Goal: Check status: Check status

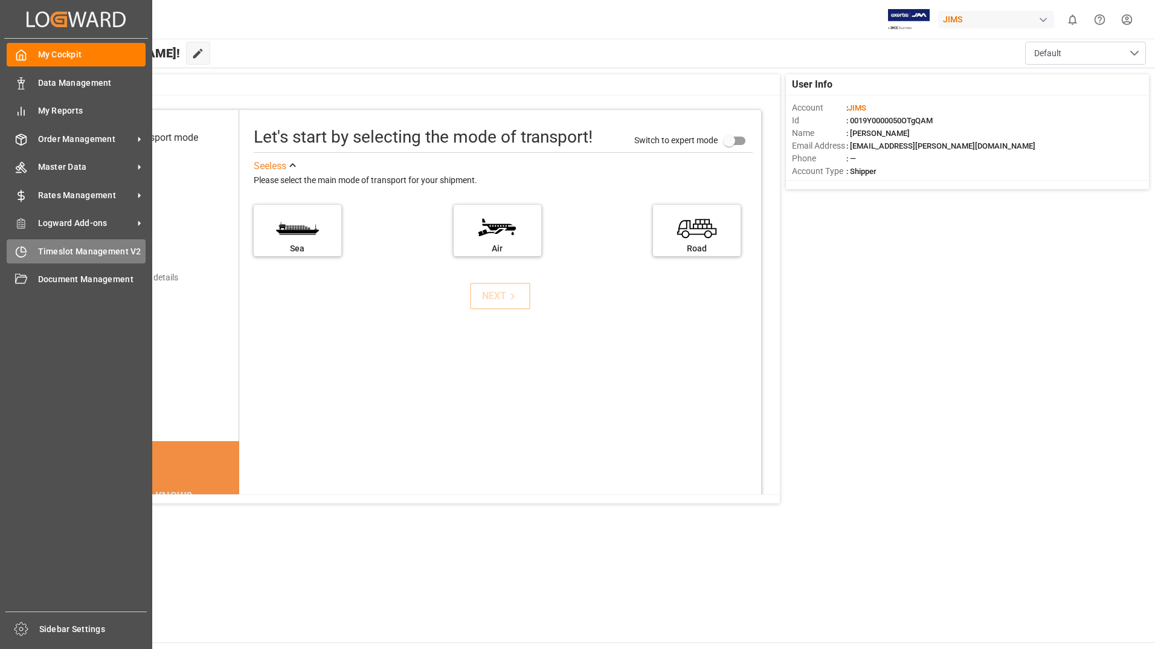
click at [110, 248] on span "Timeslot Management V2" at bounding box center [92, 251] width 108 height 13
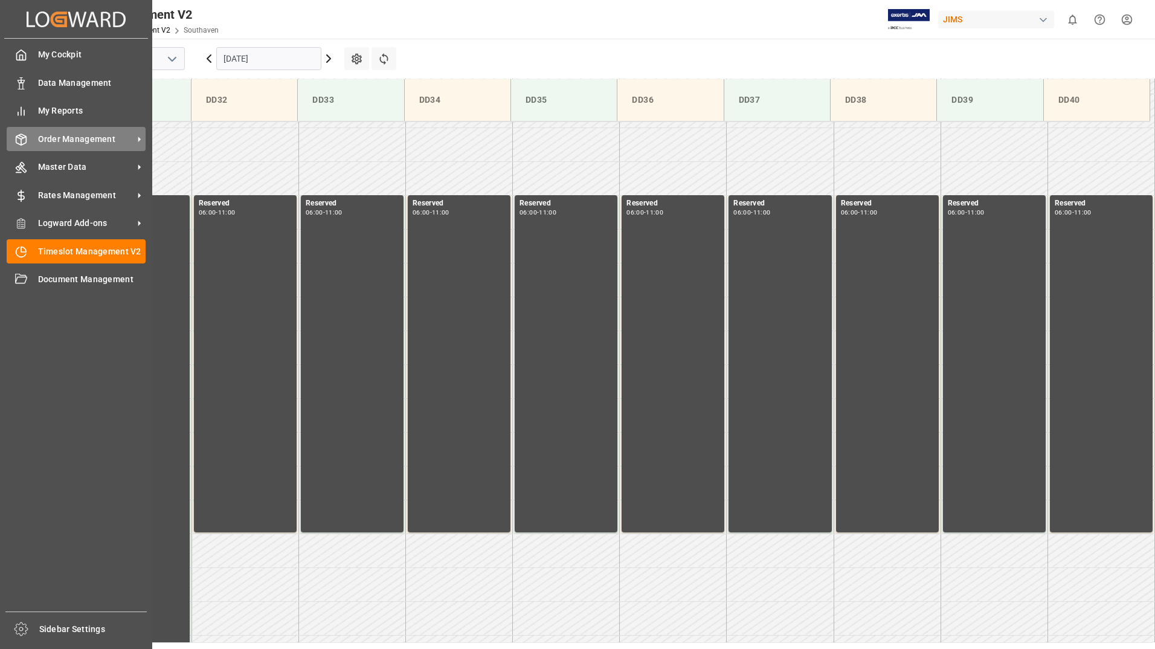
click at [79, 140] on span "Order Management" at bounding box center [85, 139] width 95 height 13
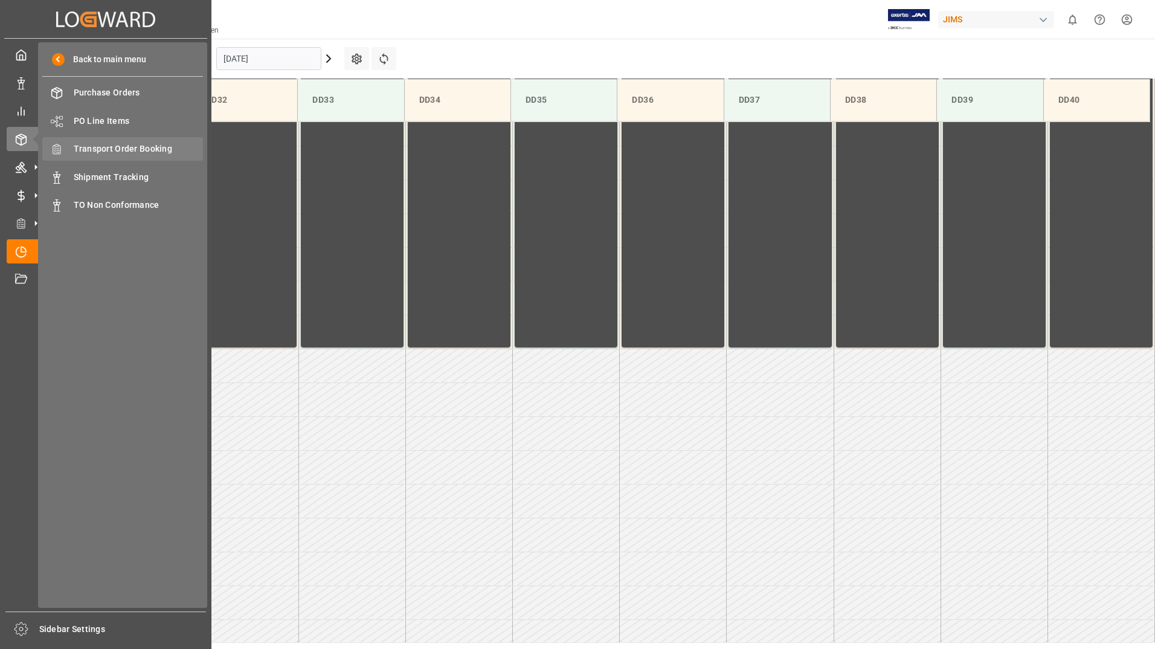
scroll to position [533, 0]
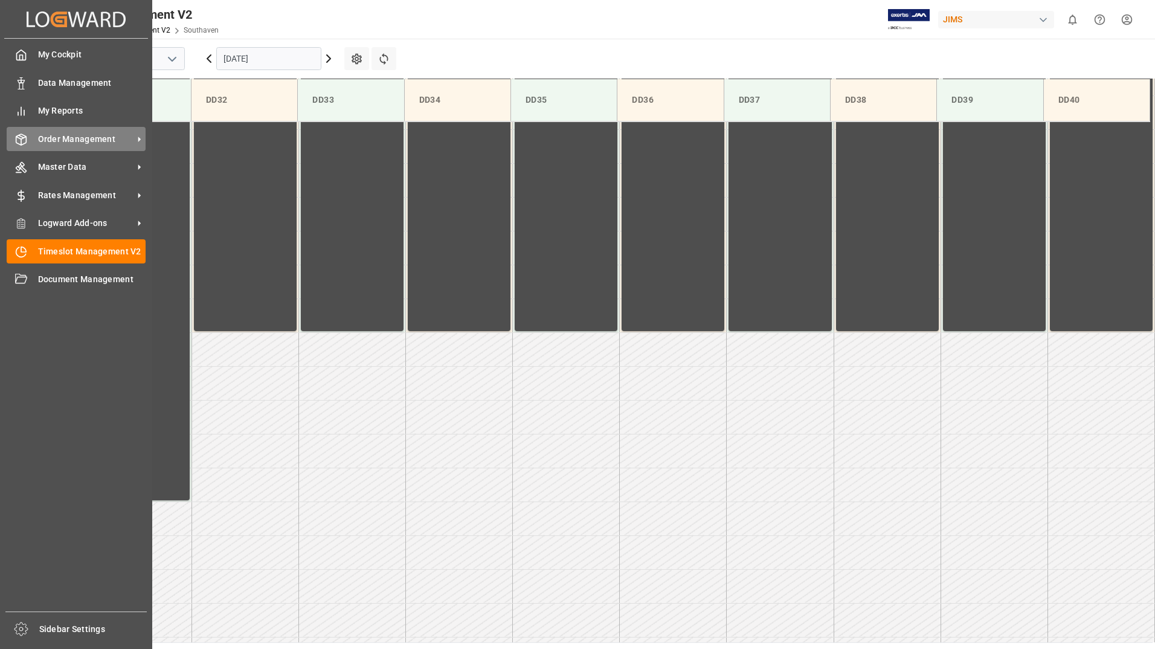
click at [60, 132] on div "Order Management Order Management" at bounding box center [76, 139] width 139 height 24
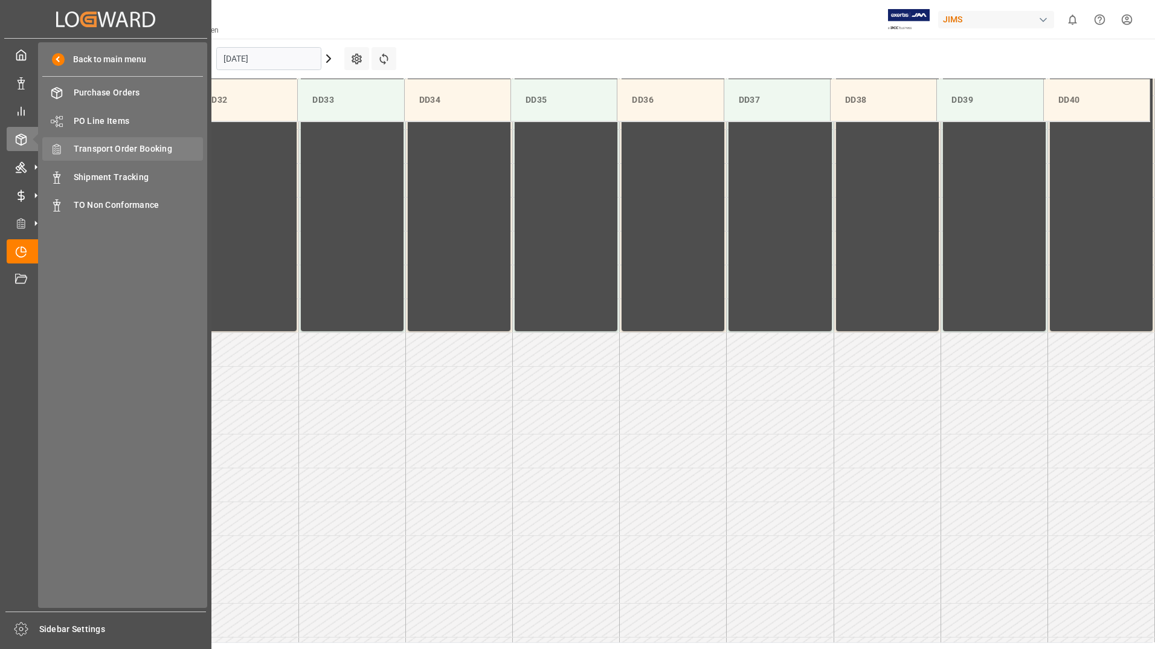
click at [90, 153] on span "Transport Order Booking" at bounding box center [139, 149] width 130 height 13
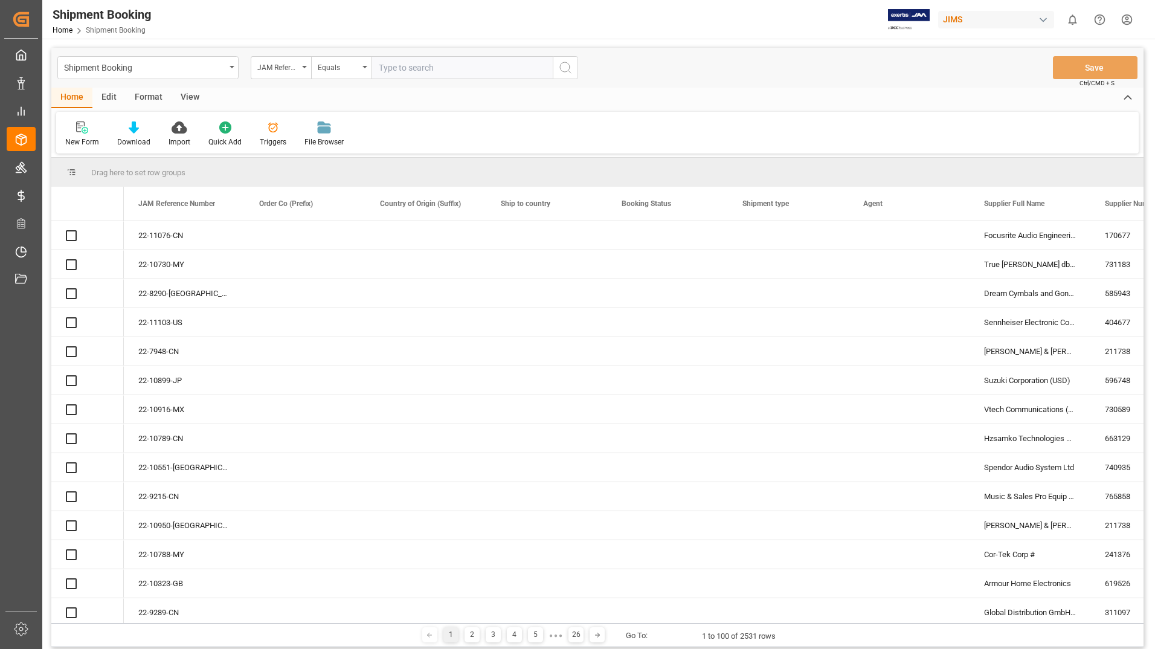
click at [438, 66] on input "text" at bounding box center [461, 67] width 181 height 23
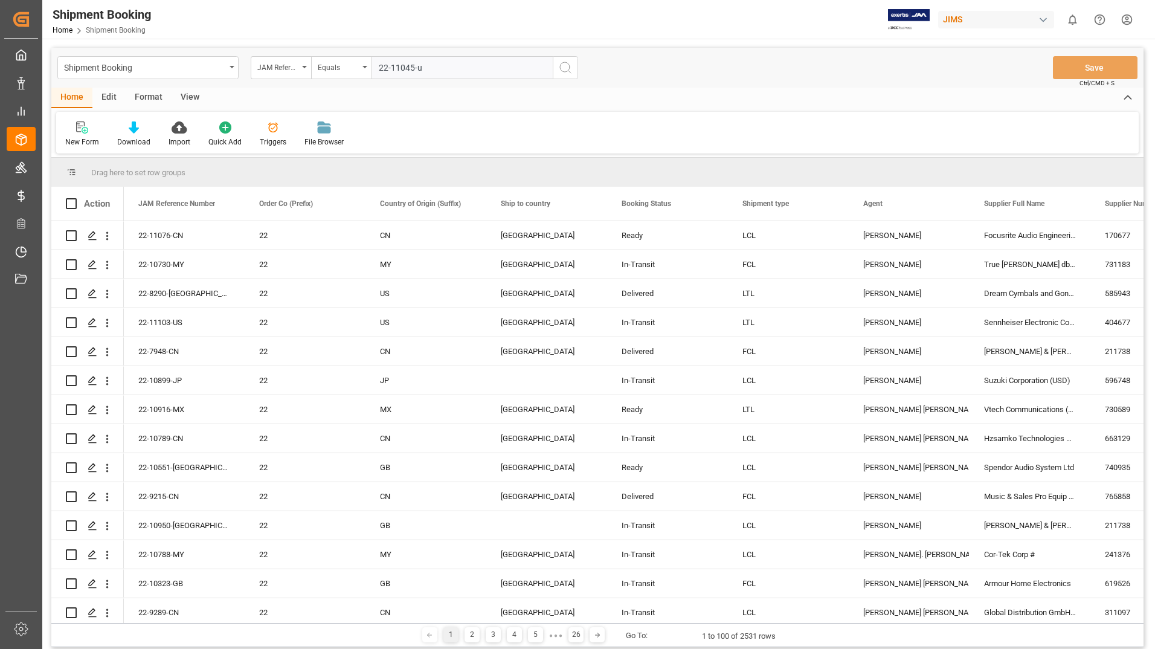
type input "22-11045-us"
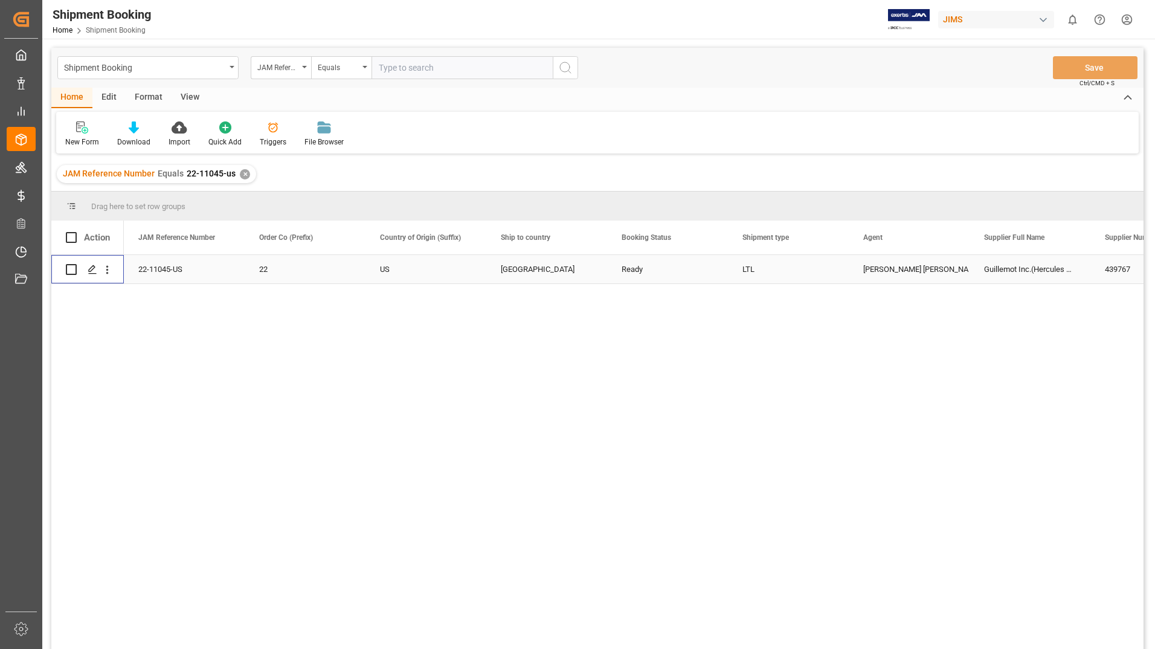
click at [72, 270] on input "Press Space to toggle row selection (unchecked)" at bounding box center [71, 269] width 11 height 11
checkbox input "true"
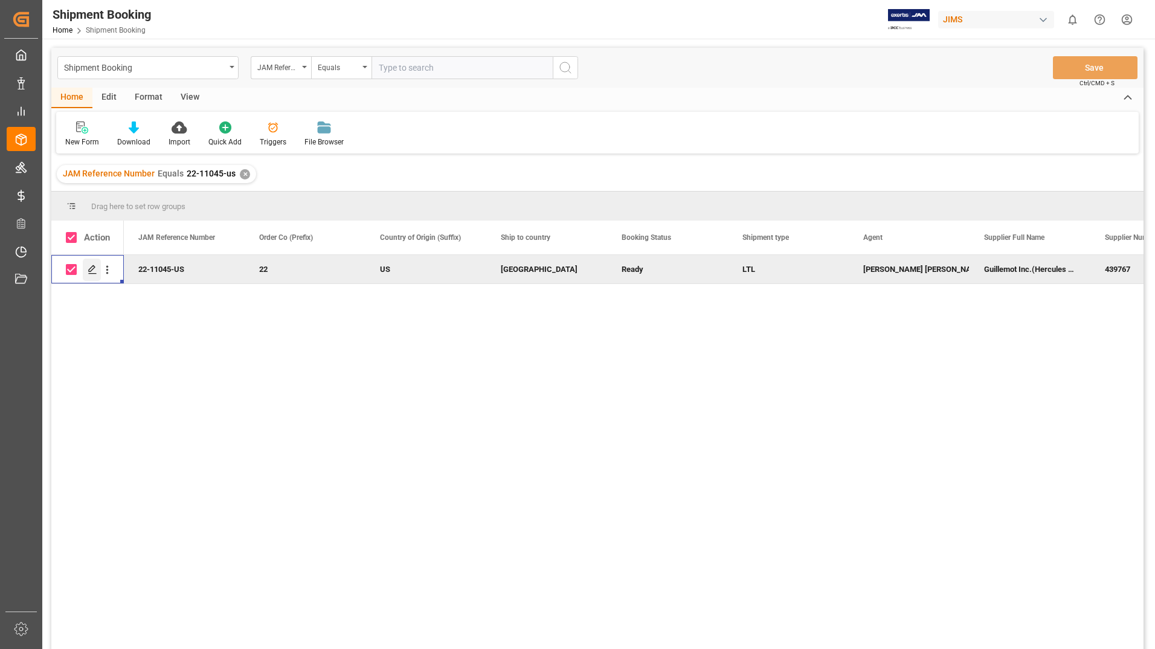
click at [89, 268] on icon "Press SPACE to deselect this row." at bounding box center [93, 269] width 10 height 10
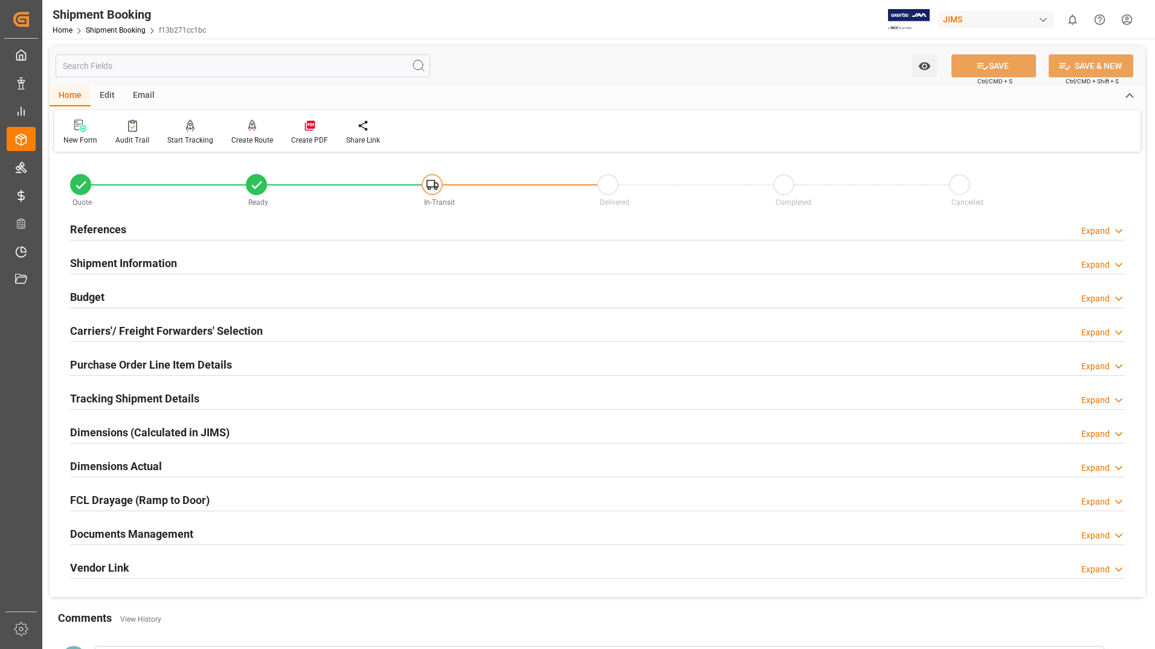
click at [133, 400] on h2 "Tracking Shipment Details" at bounding box center [134, 398] width 129 height 16
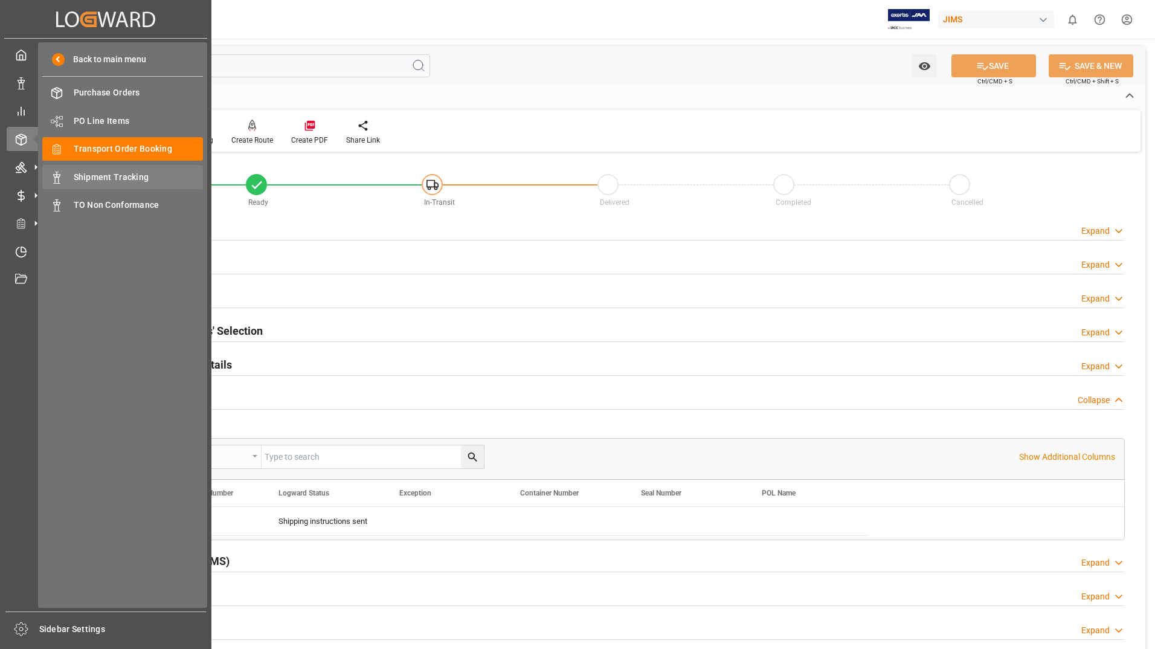
click at [93, 178] on span "Shipment Tracking" at bounding box center [139, 177] width 130 height 13
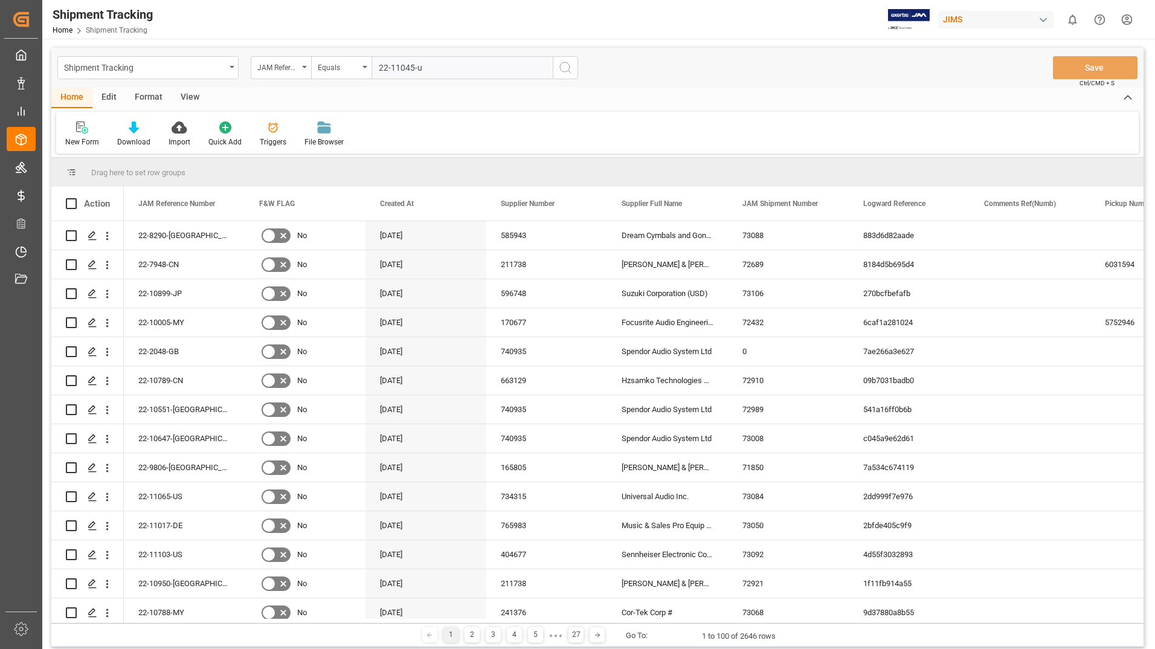
type input "22-11045-us"
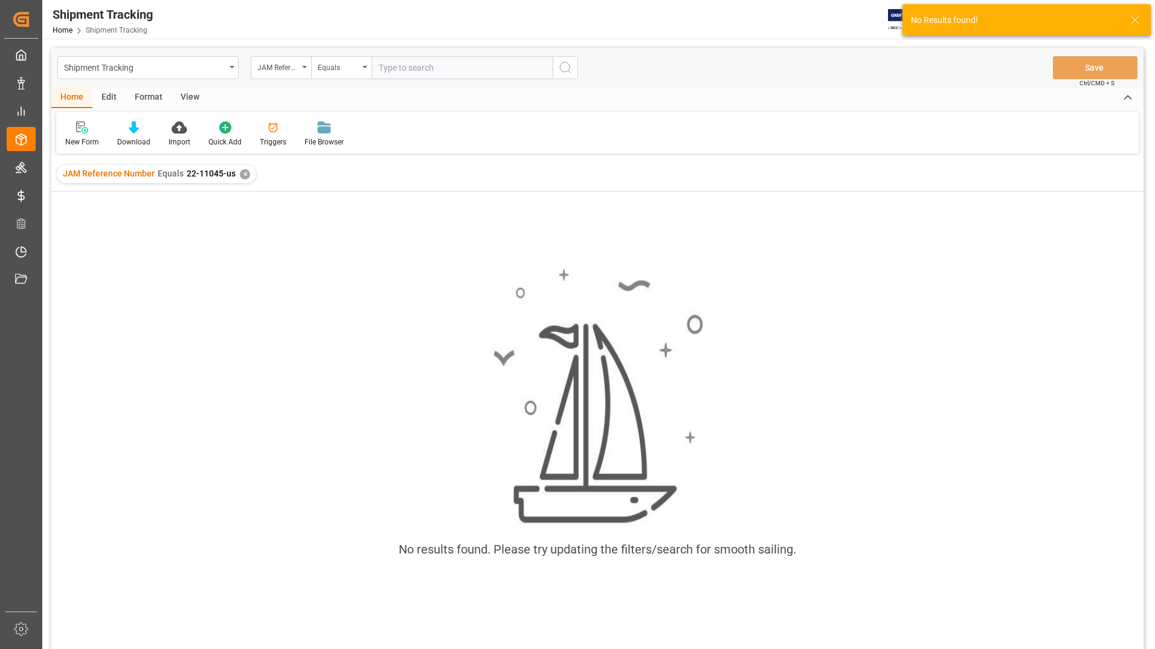
click at [244, 173] on div "✕" at bounding box center [245, 174] width 10 height 10
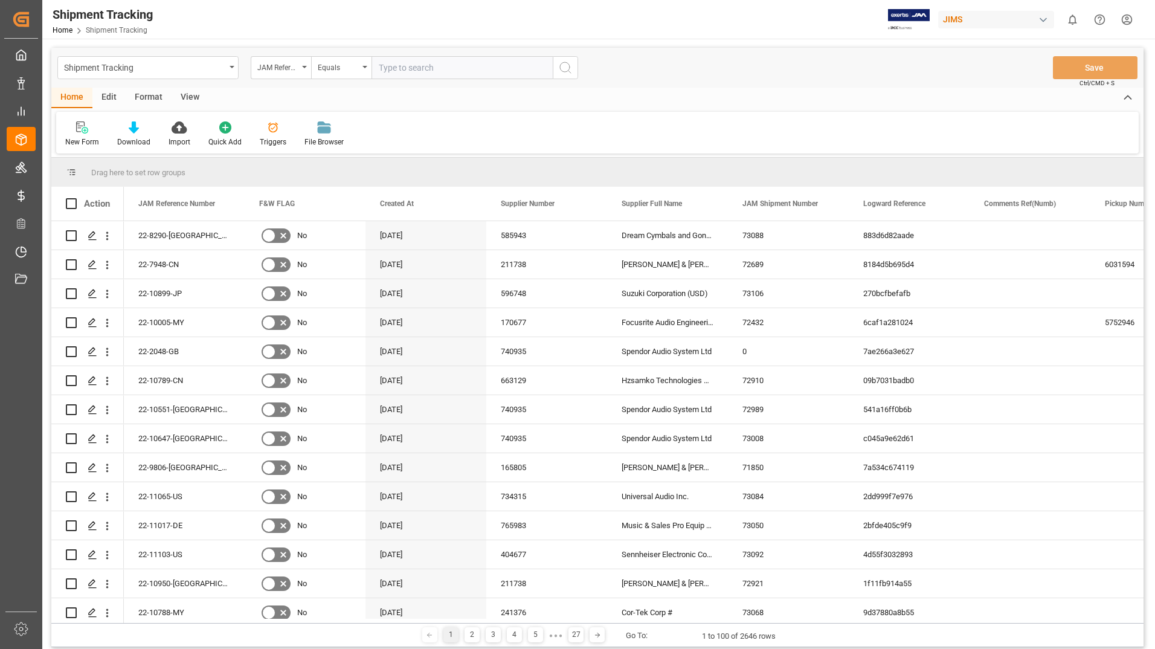
click at [389, 67] on input "text" at bounding box center [461, 67] width 181 height 23
type input "22-11045-us"
